Goal: Communication & Community: Share content

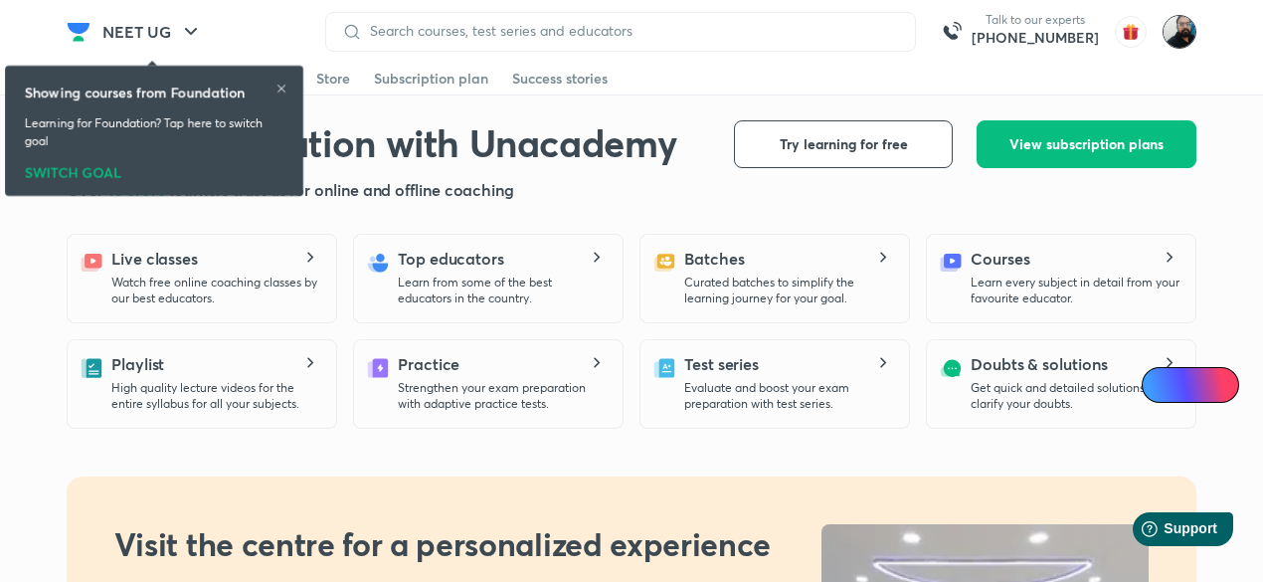
click at [1178, 37] on img at bounding box center [1179, 32] width 34 height 34
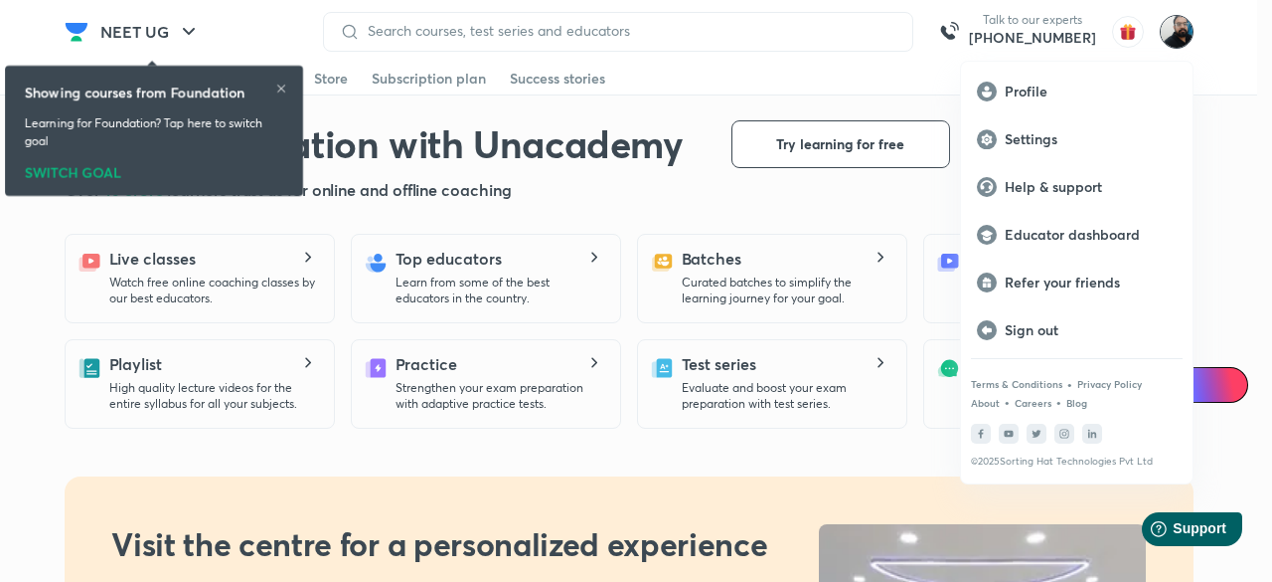
click at [927, 197] on div at bounding box center [636, 291] width 1272 height 582
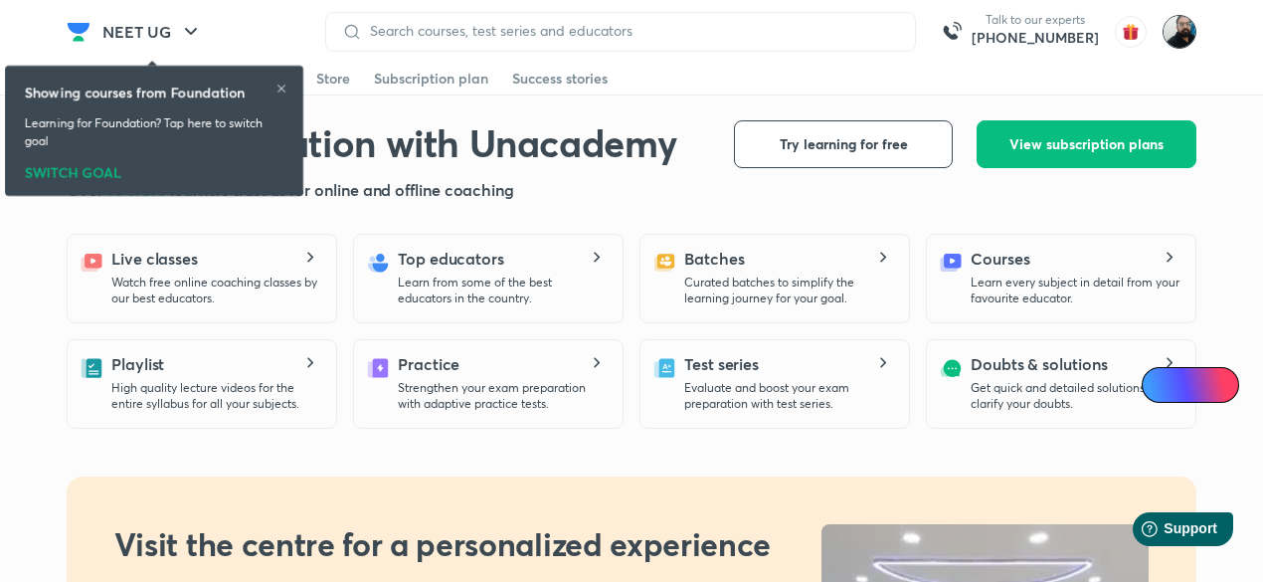
click at [1174, 35] on img at bounding box center [1179, 32] width 34 height 34
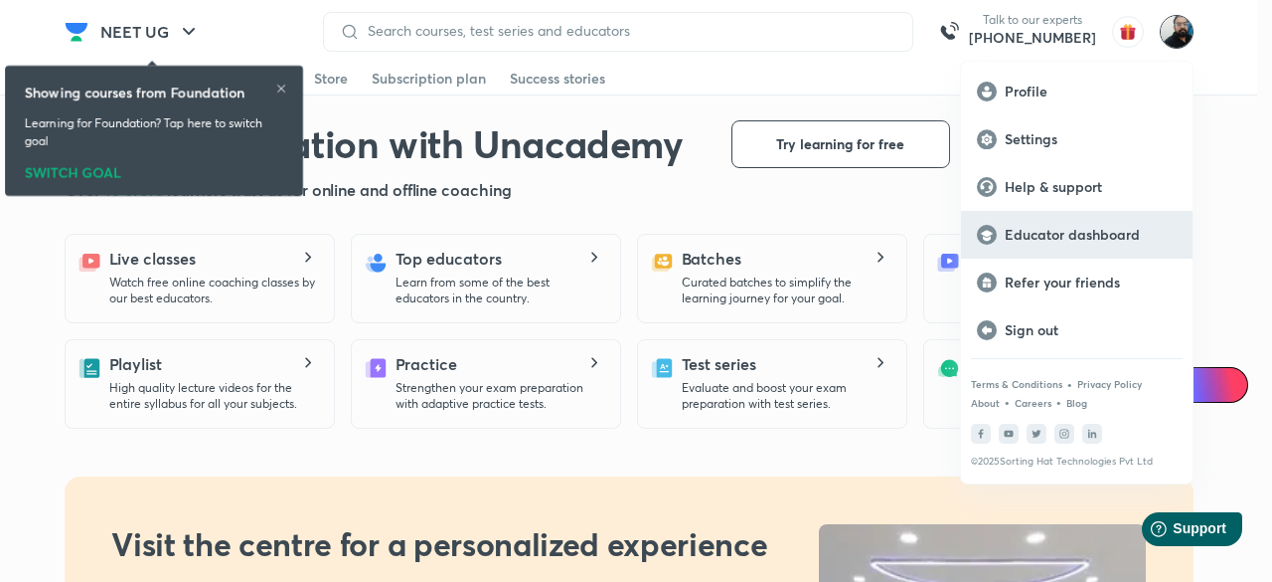
click at [1079, 237] on p "Educator dashboard" at bounding box center [1091, 235] width 172 height 18
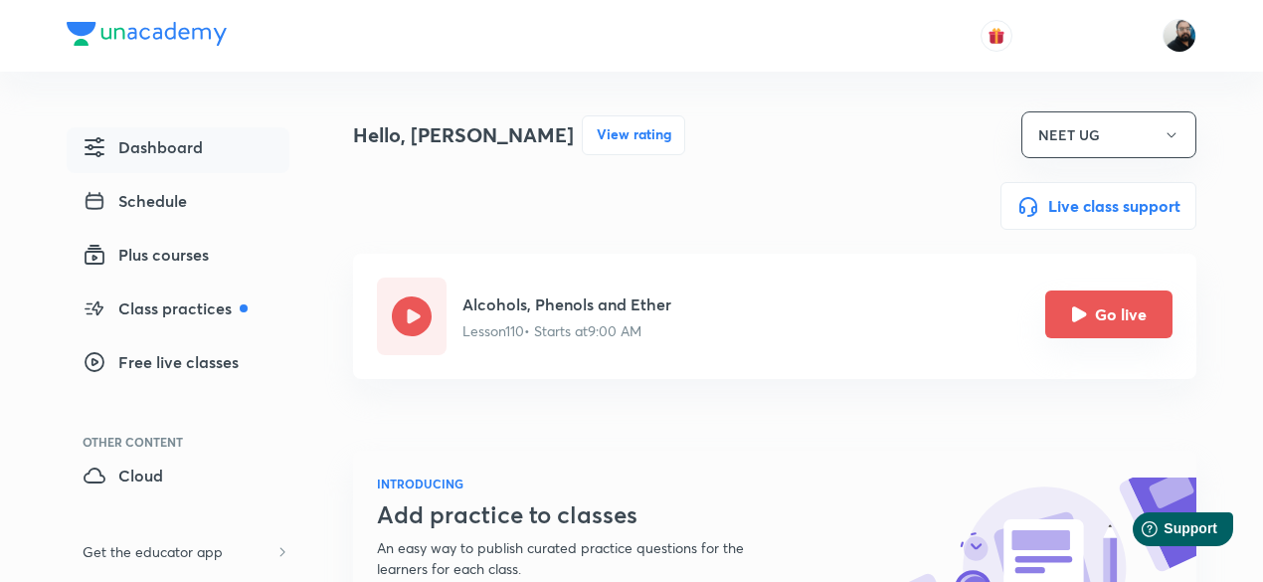
click at [1078, 320] on icon "Go live" at bounding box center [1079, 313] width 15 height 15
click at [1082, 316] on icon "Go live" at bounding box center [1079, 313] width 15 height 15
